Goal: Task Accomplishment & Management: Manage account settings

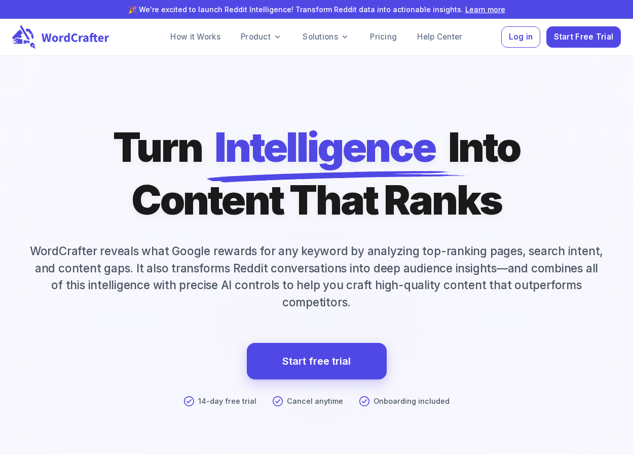
click at [521, 38] on span "Log in" at bounding box center [521, 37] width 24 height 14
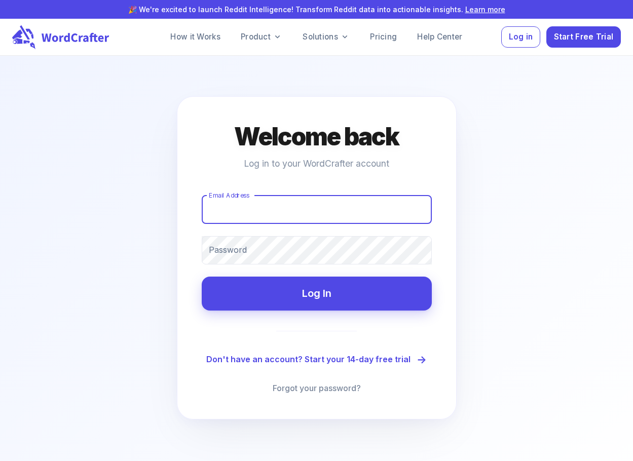
click at [432, 210] on div at bounding box center [432, 210] width 0 height 0
click at [501, 238] on main "Welcome back Log in to your WordCrafter account Email Address Email Address Pas…" at bounding box center [316, 286] width 633 height 461
